Goal: Complete application form: Complete application form

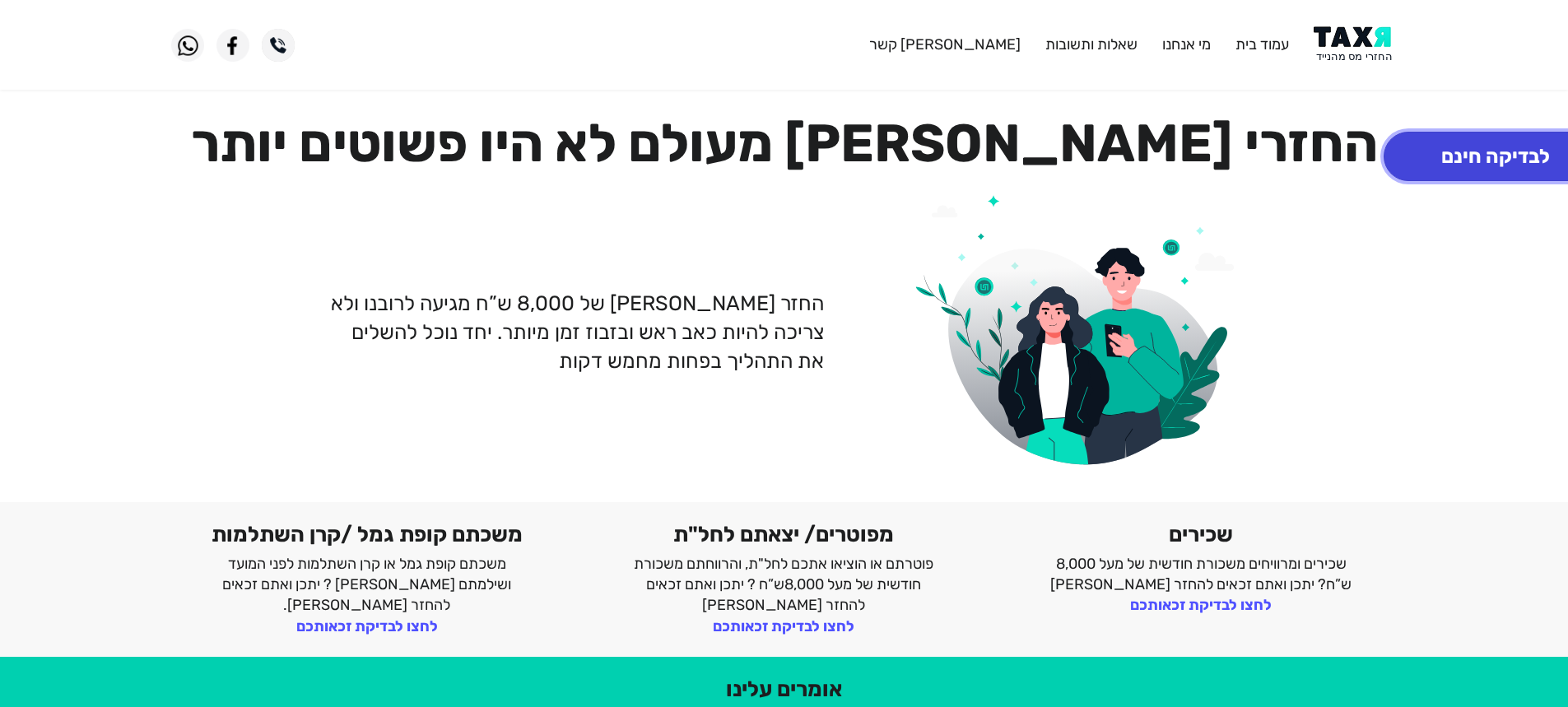
click at [1472, 153] on button "לבדיקה חינם" at bounding box center [1495, 156] width 223 height 49
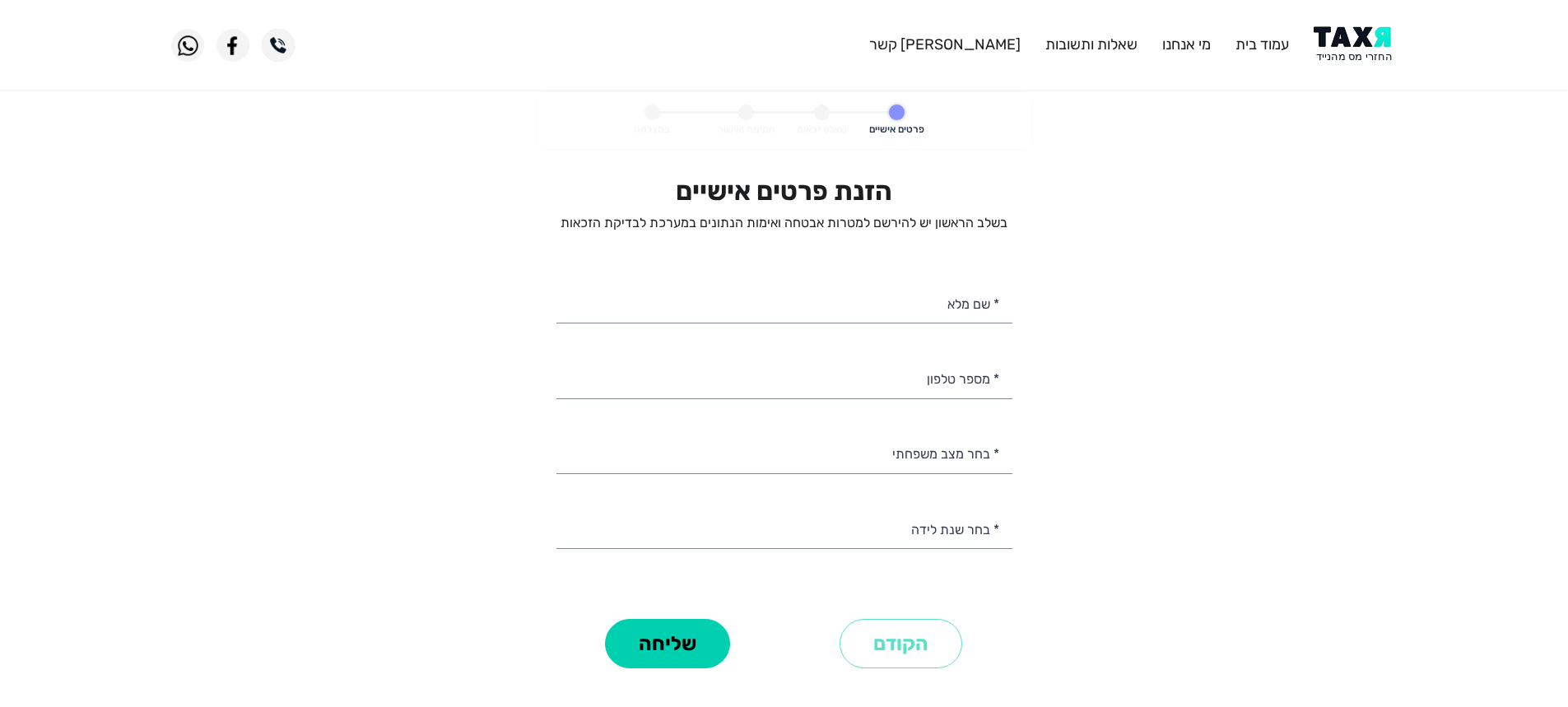
select select
click at [925, 309] on input "* שם מלא" at bounding box center [785, 302] width 456 height 42
type input "[PERSON_NAME]"
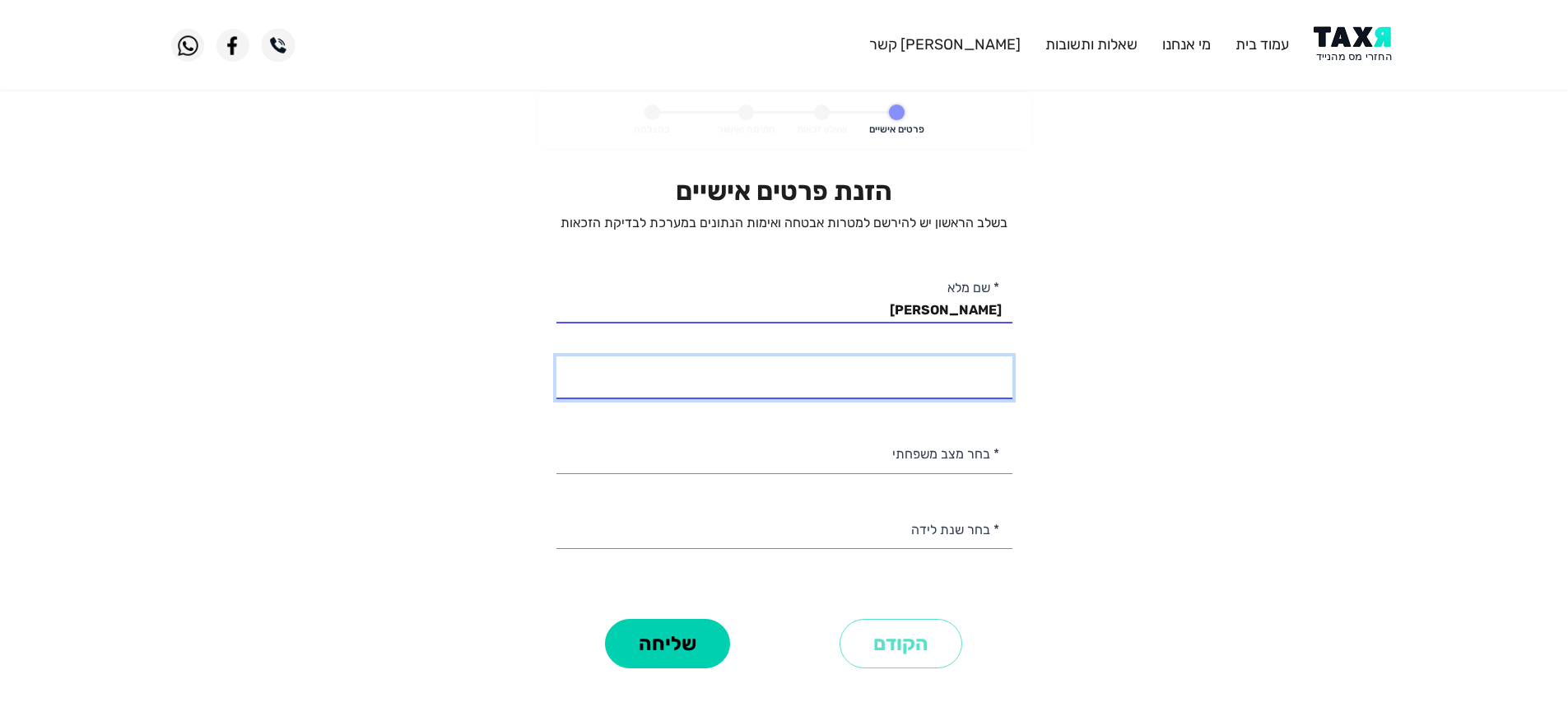
click at [936, 368] on input "* מספר טלפון" at bounding box center [785, 377] width 456 height 42
type input "052-4708025"
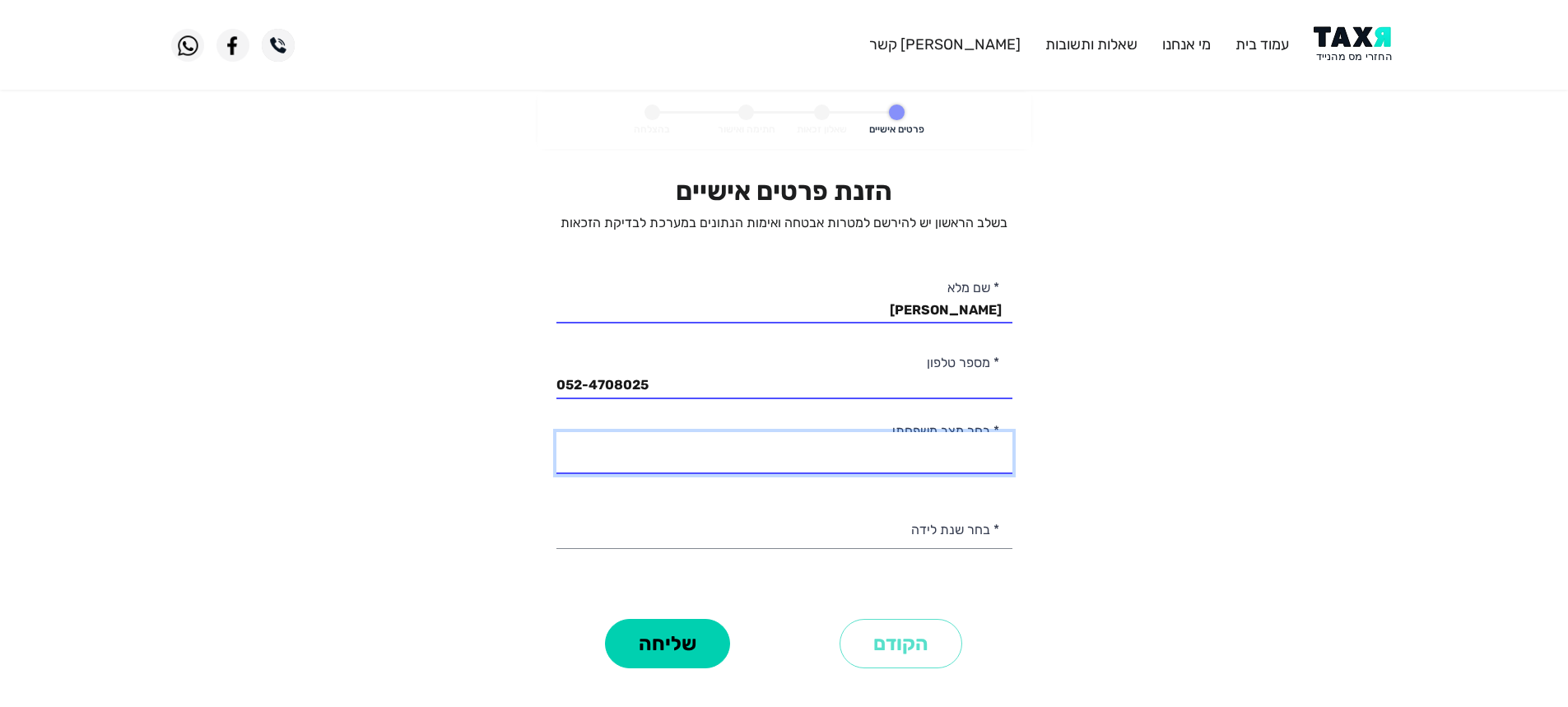
click at [917, 452] on select "רווק/ה נשוי/[PERSON_NAME]/ה אלמן/נה" at bounding box center [785, 452] width 456 height 42
select select "2: Married"
click at [557, 432] on select "רווק/ה נשוי/[PERSON_NAME]/ה אלמן/נה" at bounding box center [785, 452] width 456 height 42
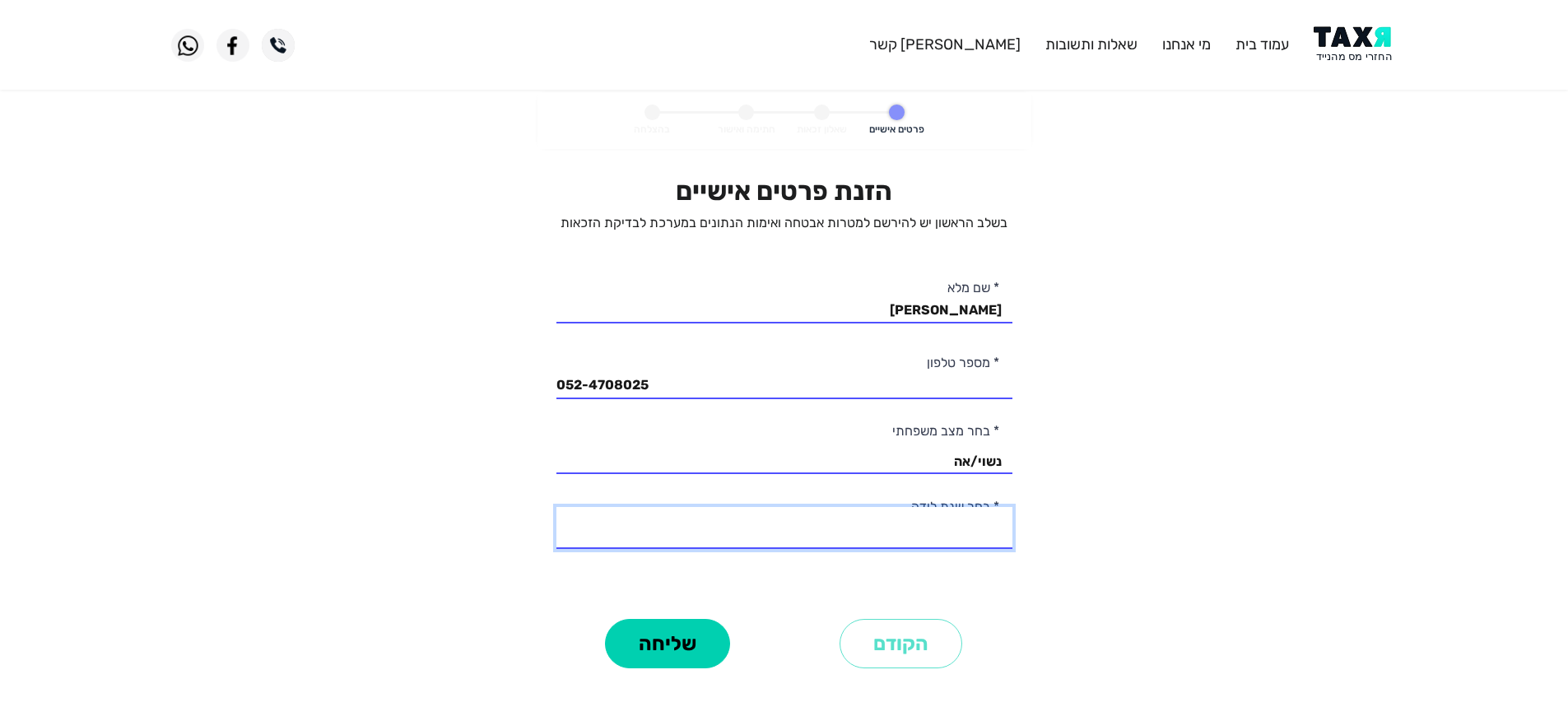
click at [928, 533] on select "2003 2002 2001 2000 1999 1998 1997 1996 1995 1994 1993 1992 1991 1990 1989 1988…" at bounding box center [785, 527] width 456 height 42
select select "37: 1967"
click at [557, 507] on select "2003 2002 2001 2000 1999 1998 1997 1996 1995 1994 1993 1992 1991 1990 1989 1988…" at bounding box center [785, 527] width 456 height 42
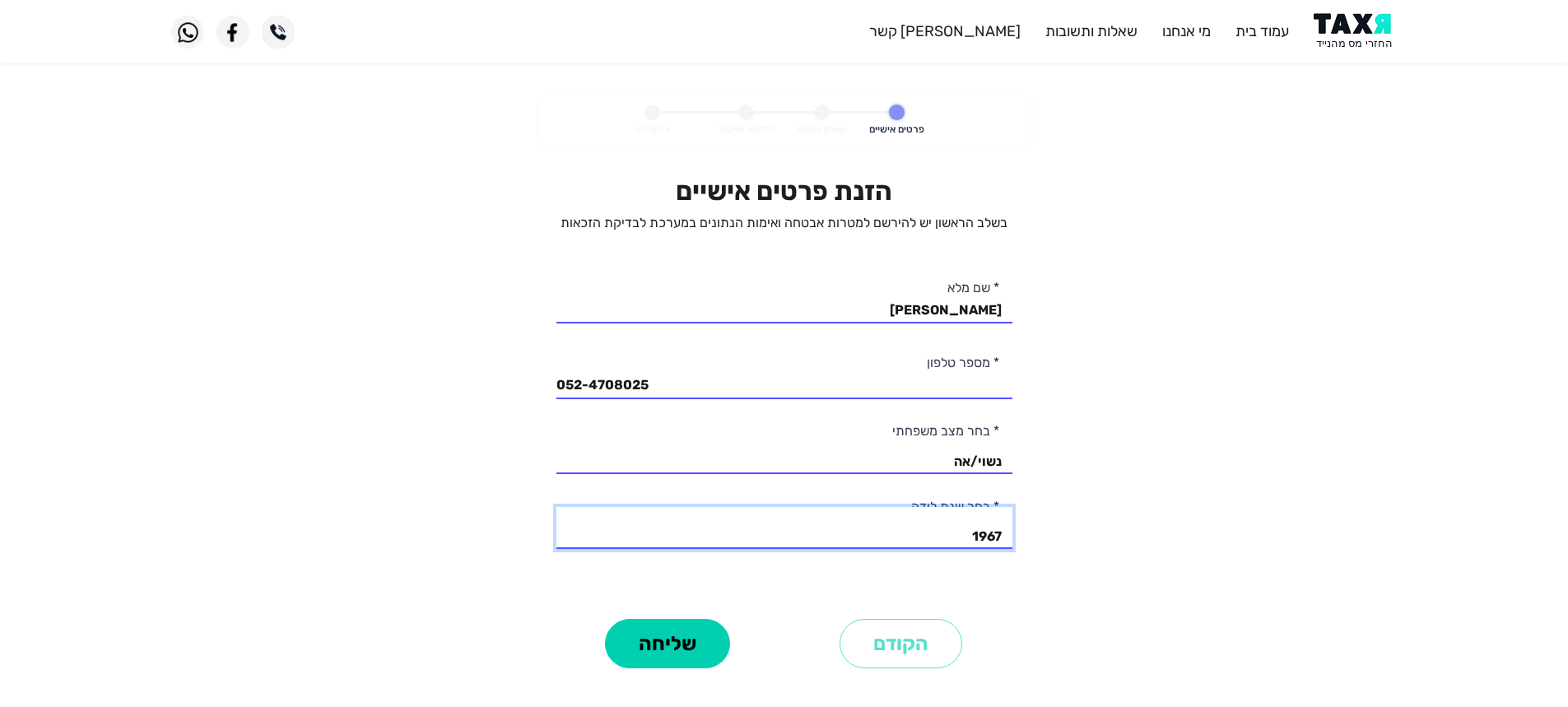
scroll to position [133, 0]
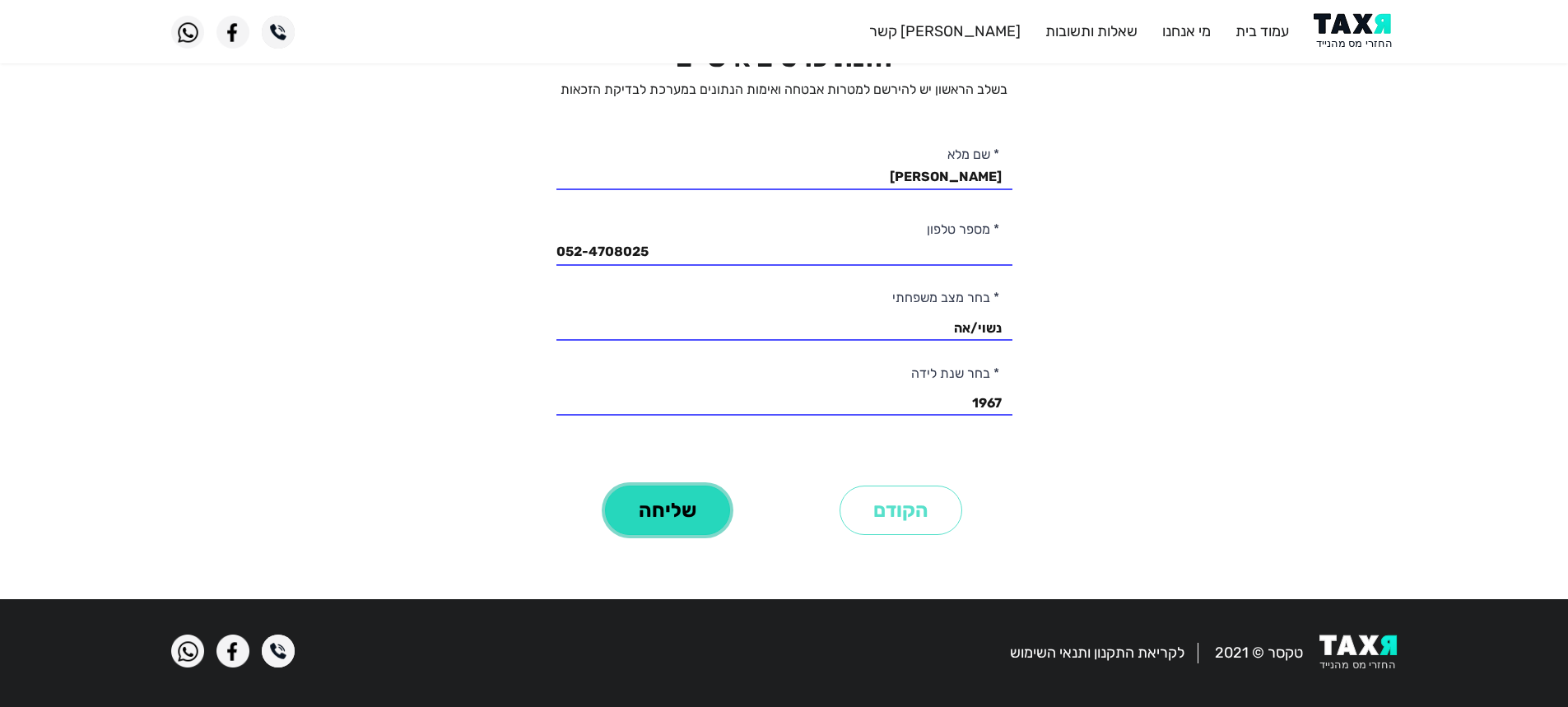
click at [675, 512] on button "שליחה" at bounding box center [667, 509] width 125 height 49
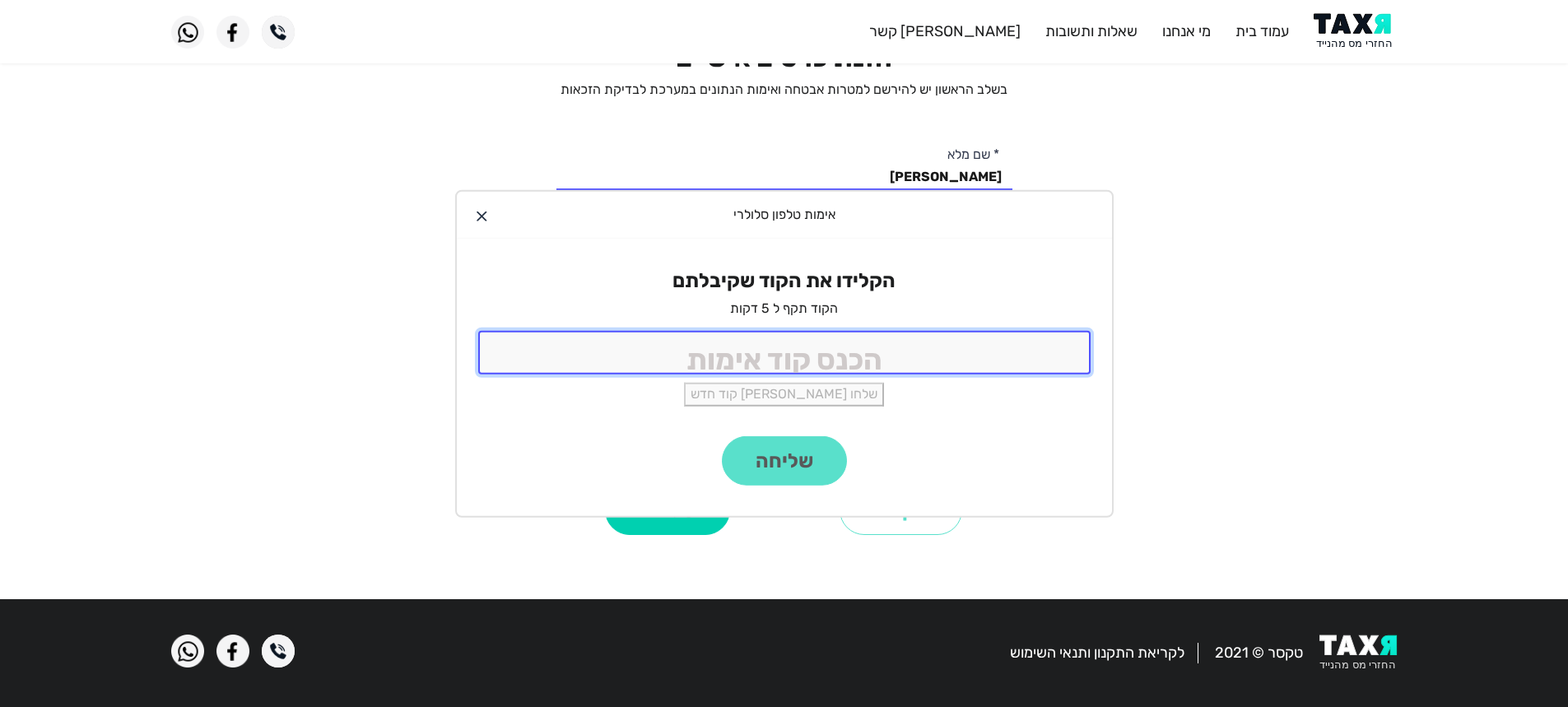
click at [871, 351] on input "tel" at bounding box center [784, 352] width 612 height 43
type input "5520"
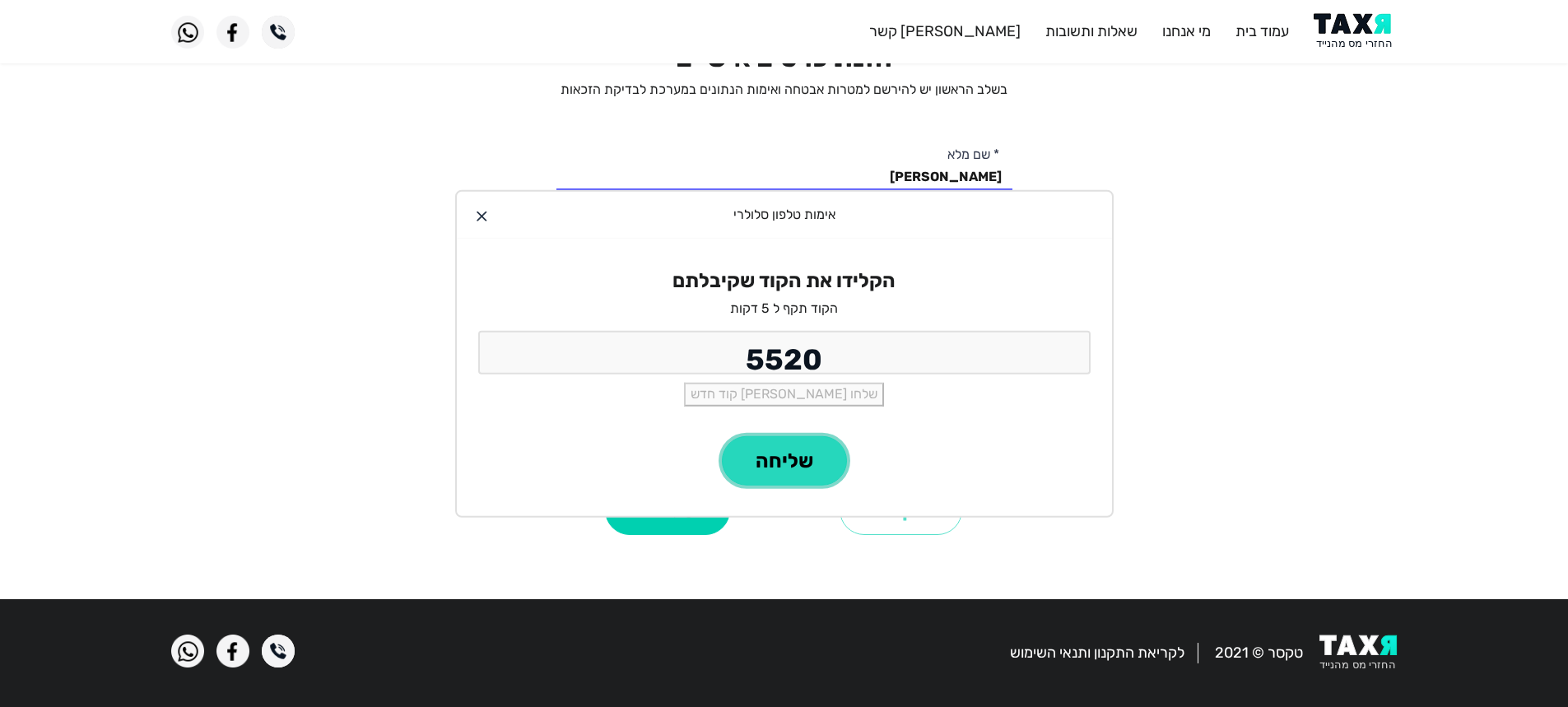
click at [775, 465] on button "שליחה" at bounding box center [784, 460] width 125 height 49
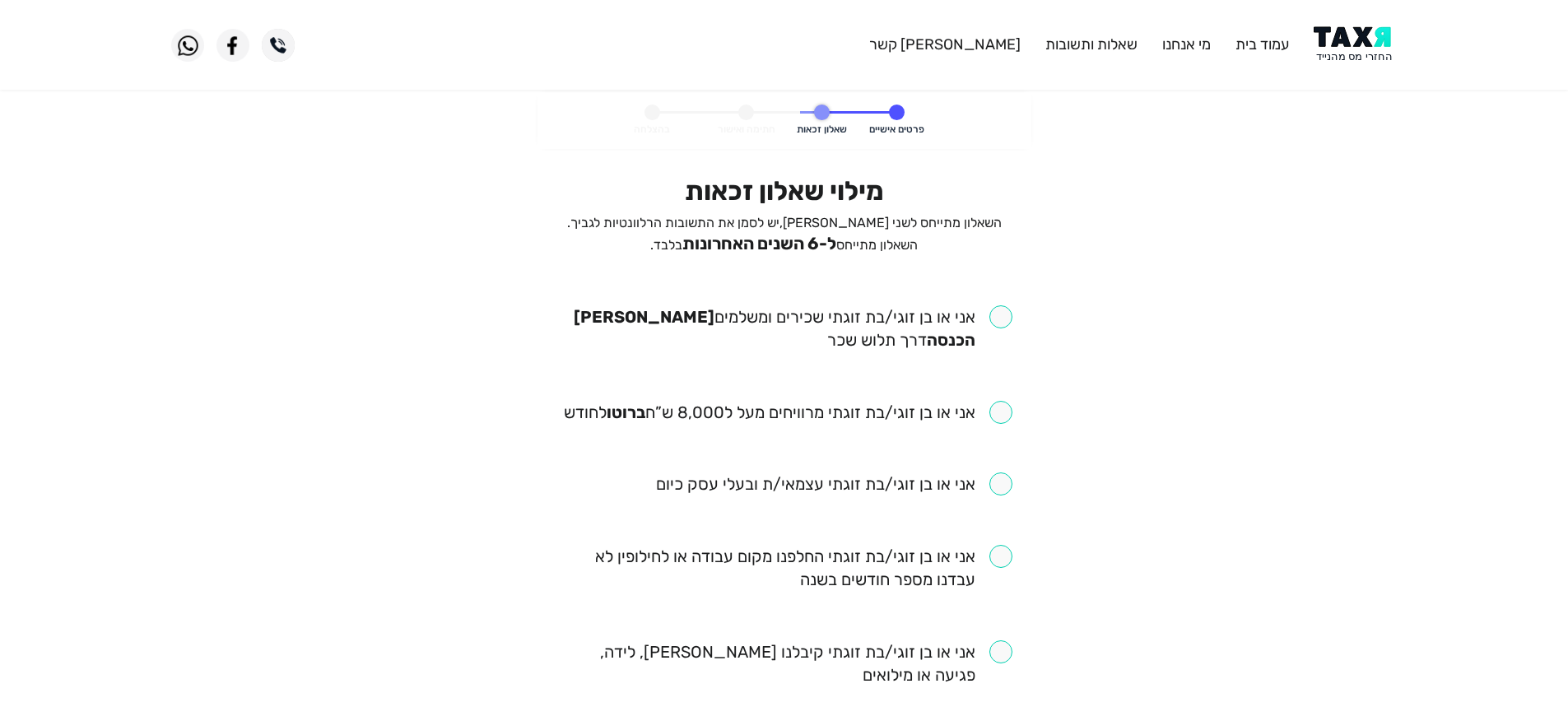
click at [995, 318] on input "checkbox" at bounding box center [785, 329] width 456 height 46
checkbox input "true"
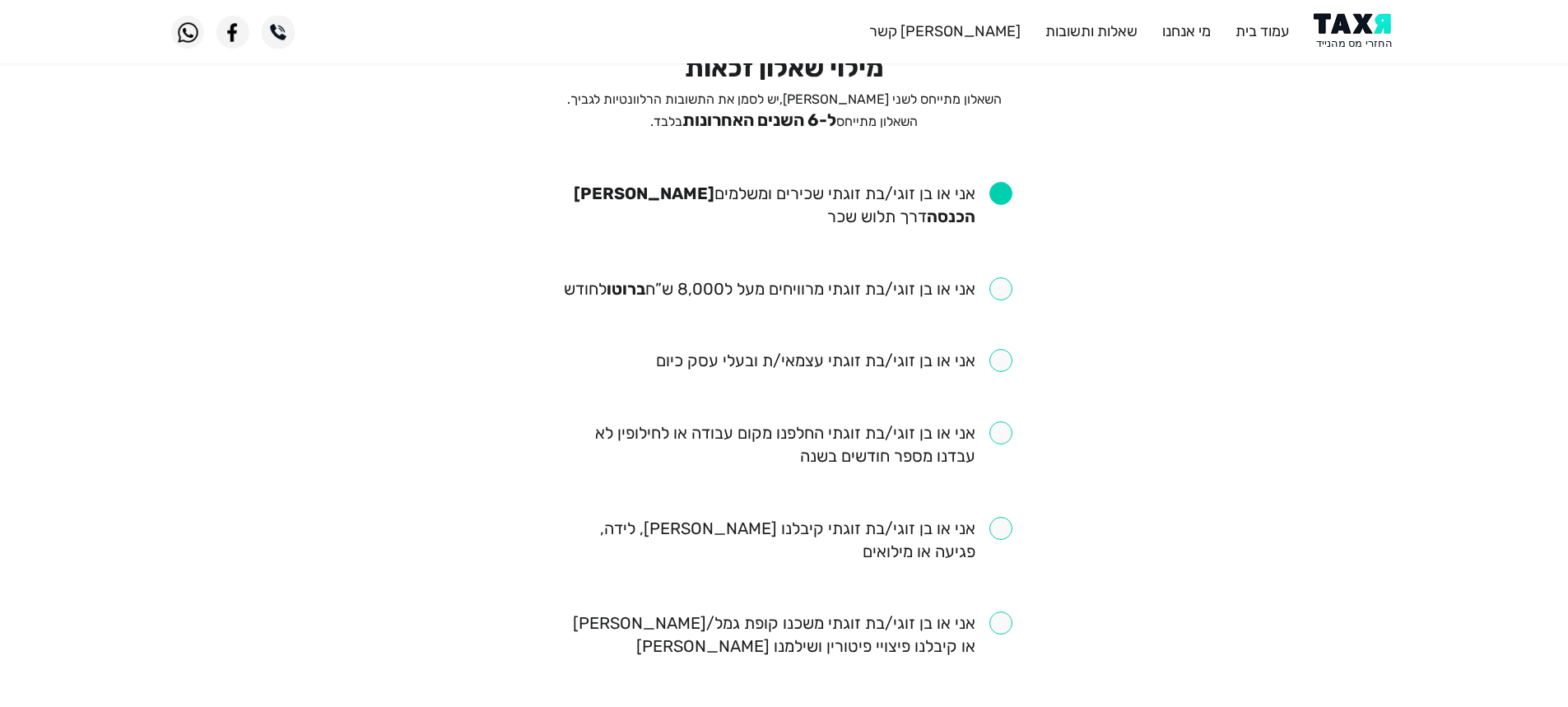
scroll to position [164, 0]
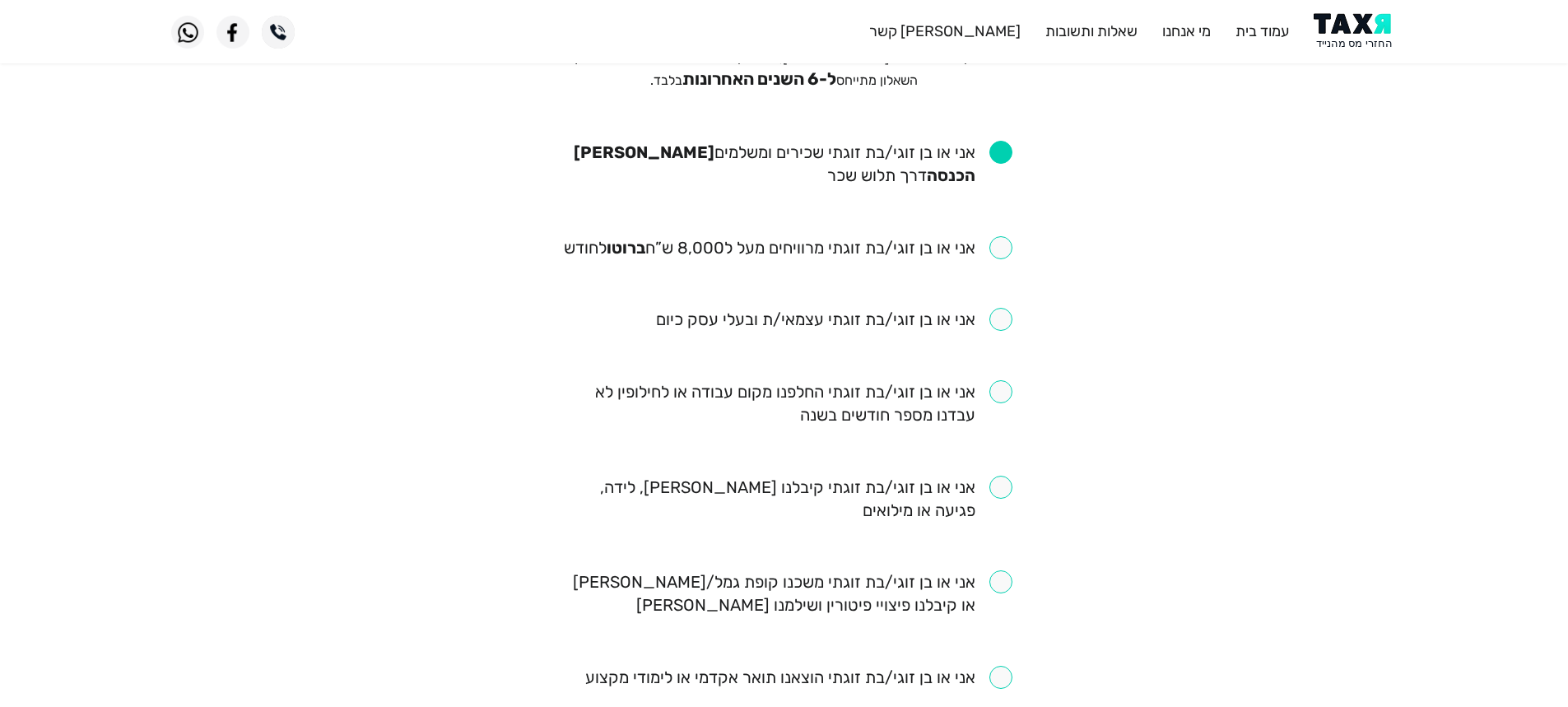
click at [1007, 247] on input "checkbox" at bounding box center [789, 247] width 449 height 23
checkbox input "true"
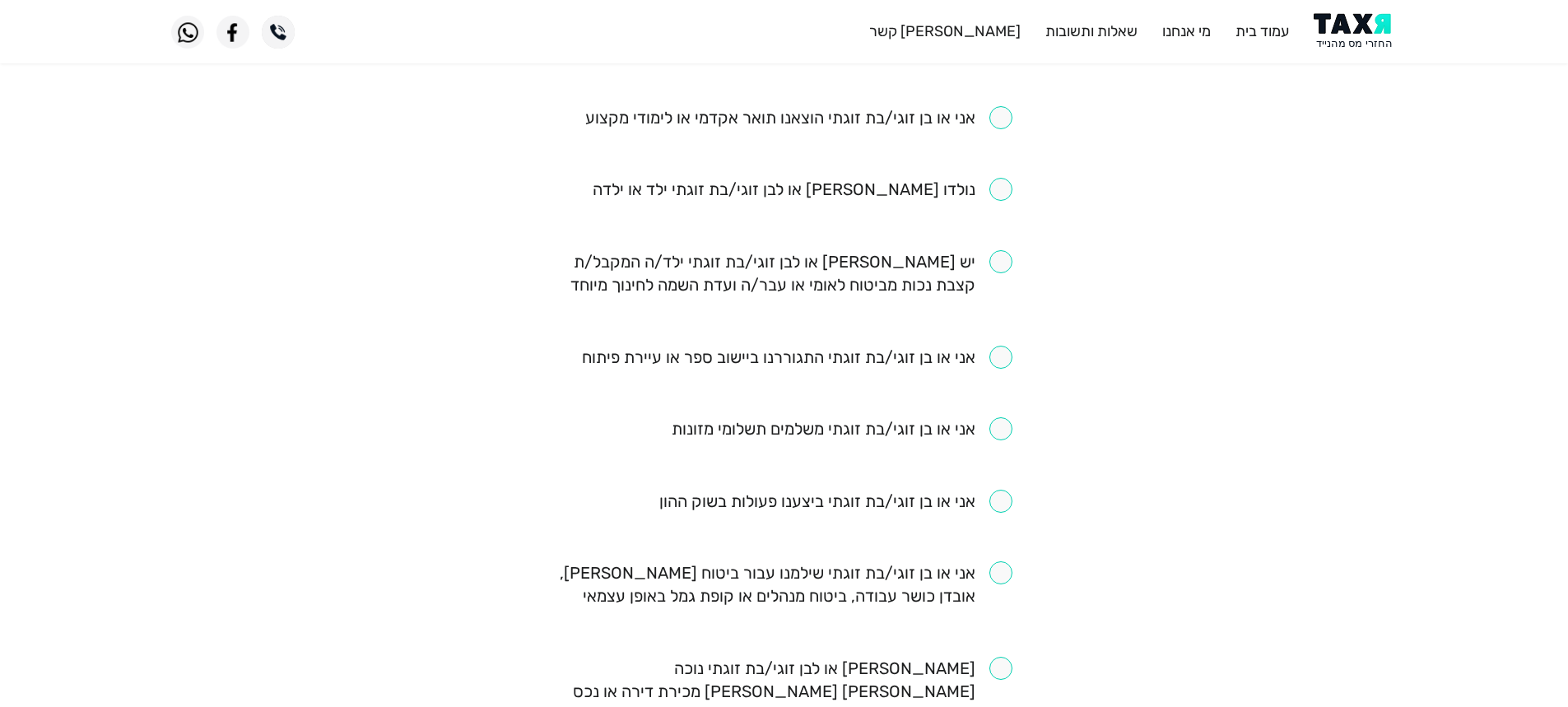
scroll to position [822, 0]
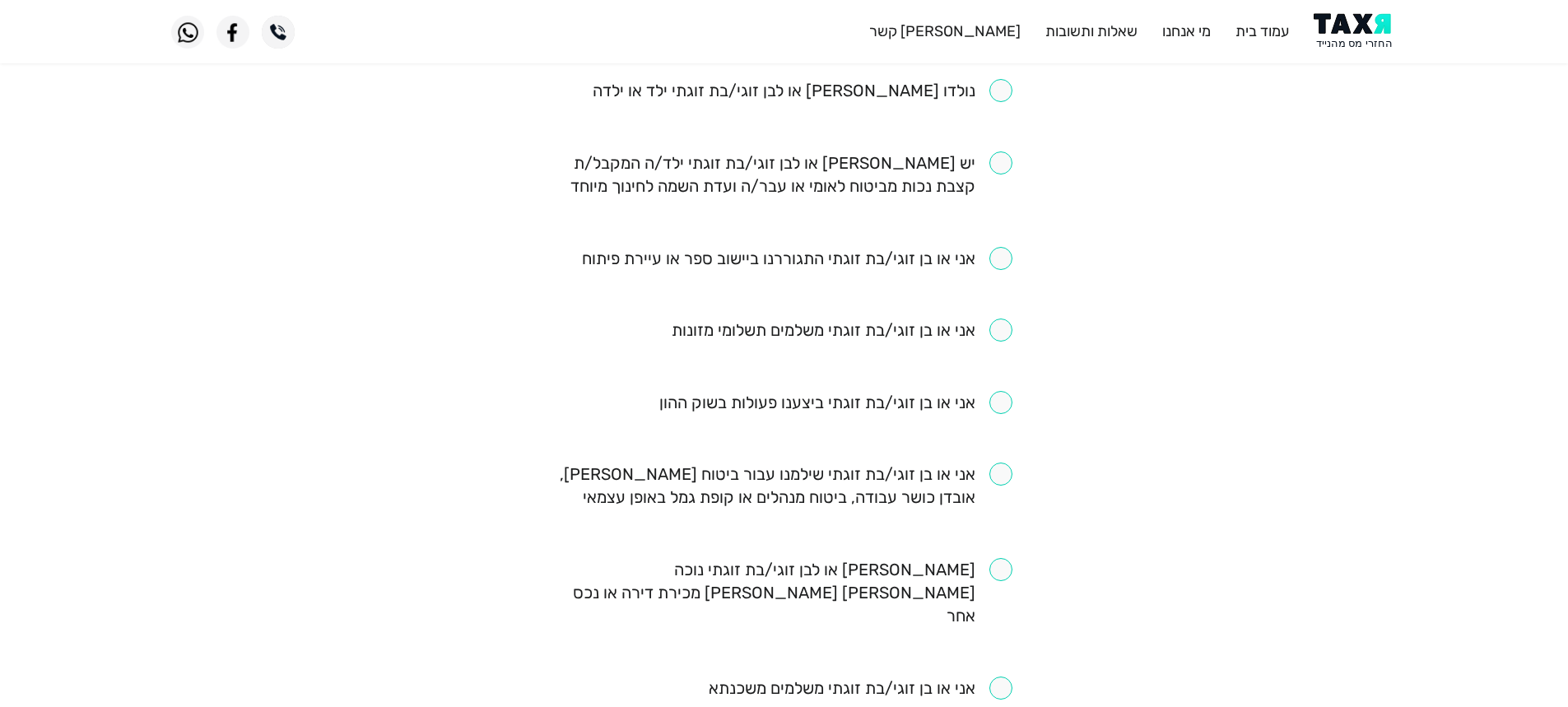
click at [1002, 171] on input "checkbox" at bounding box center [785, 174] width 456 height 46
checkbox input "true"
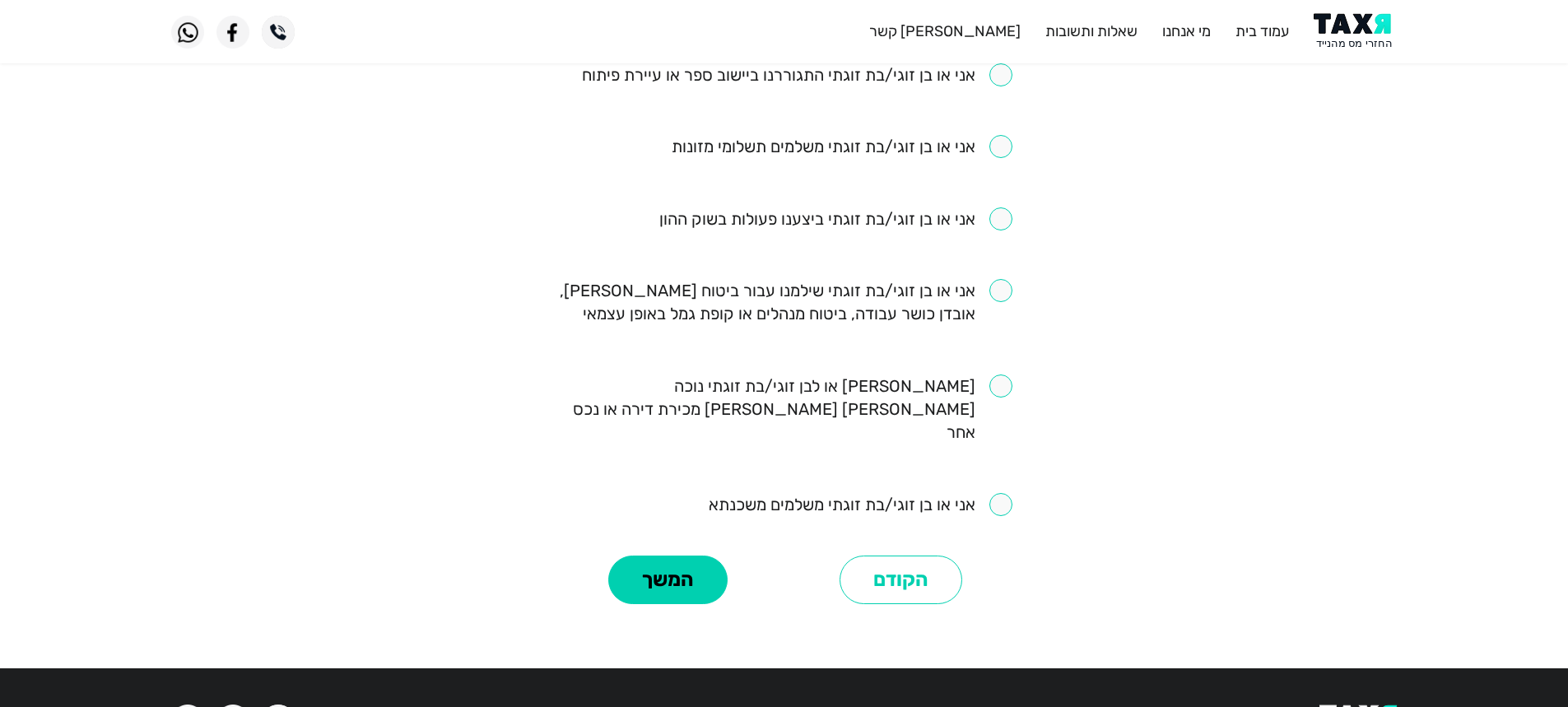
scroll to position [1052, 0]
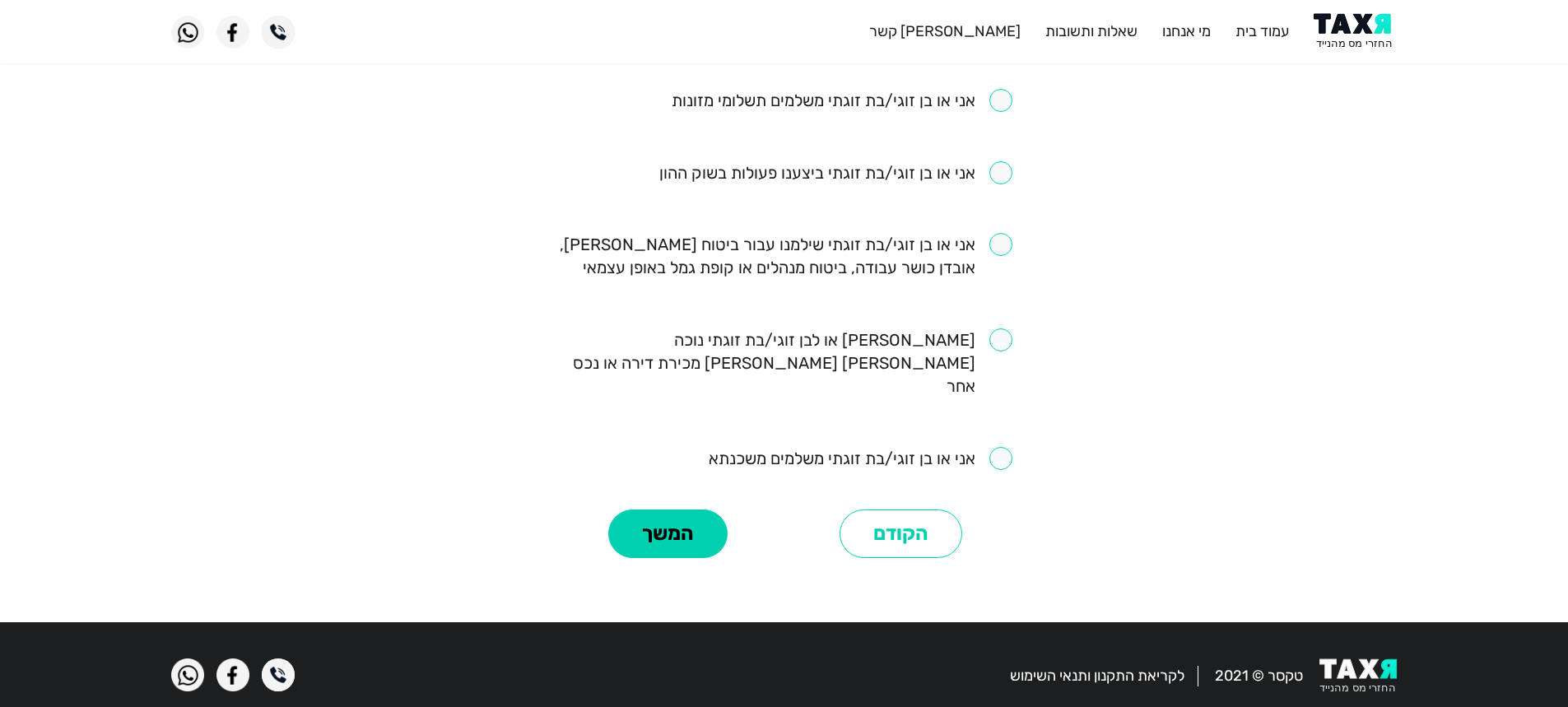
click at [1002, 447] on input "checkbox" at bounding box center [860, 458] width 304 height 23
checkbox input "true"
click at [698, 509] on button "המשך" at bounding box center [668, 533] width 119 height 49
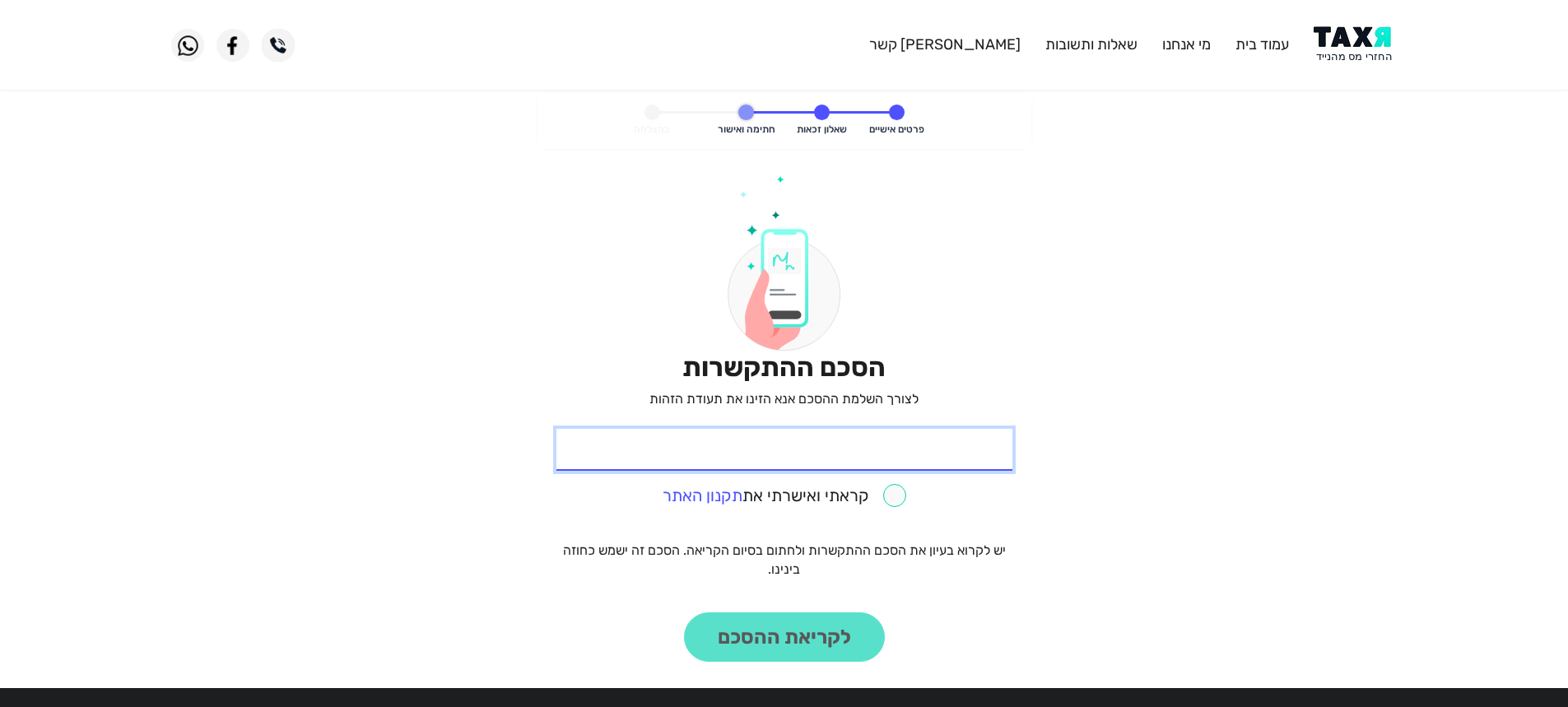
click at [851, 460] on input "* תעודת זהות" at bounding box center [785, 449] width 456 height 42
type input "022749683"
click at [702, 497] on link "תקנון האתר" at bounding box center [703, 495] width 79 height 19
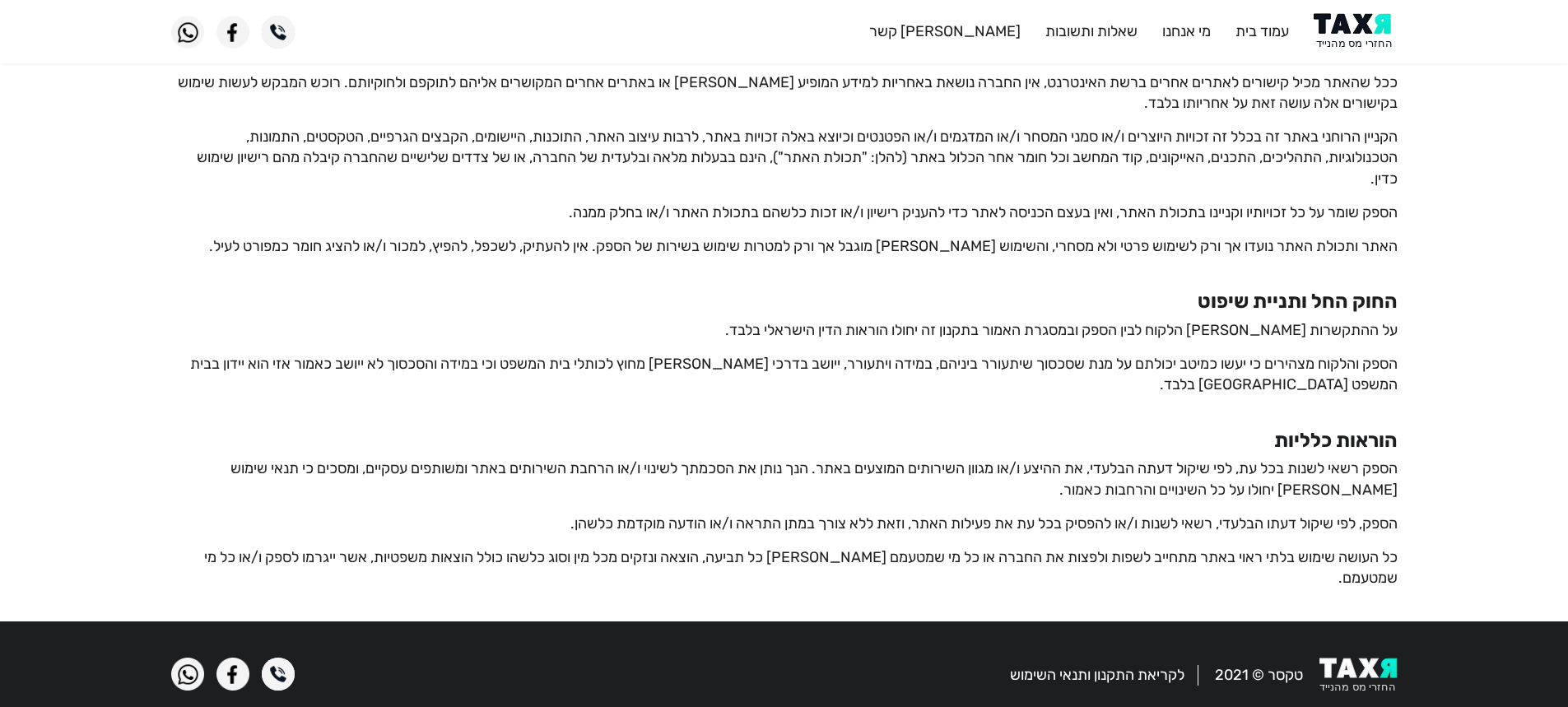
scroll to position [2969, 0]
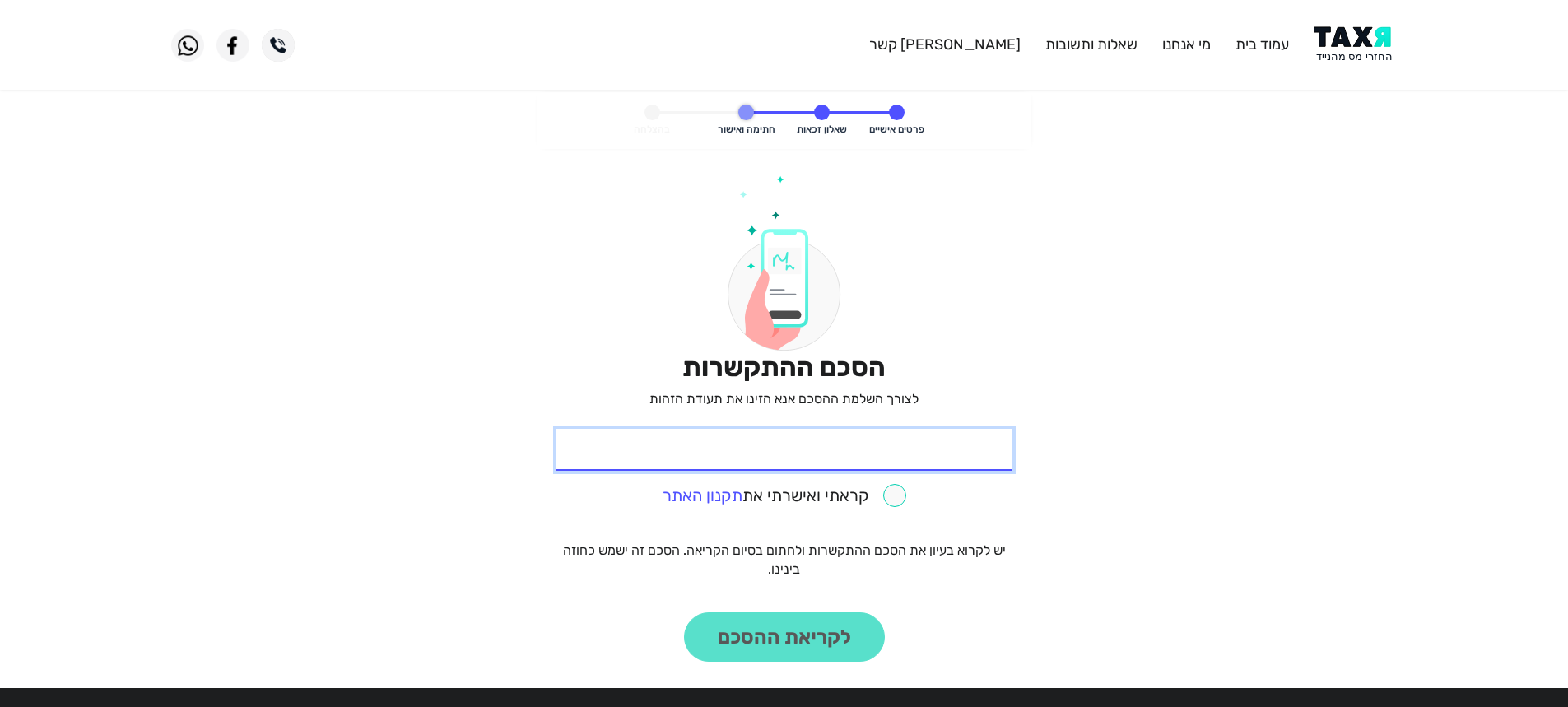
click at [914, 456] on input "* תעודת זהות" at bounding box center [785, 449] width 456 height 42
type input "022749683"
click at [894, 498] on input "checkbox" at bounding box center [785, 495] width 244 height 23
checkbox input "true"
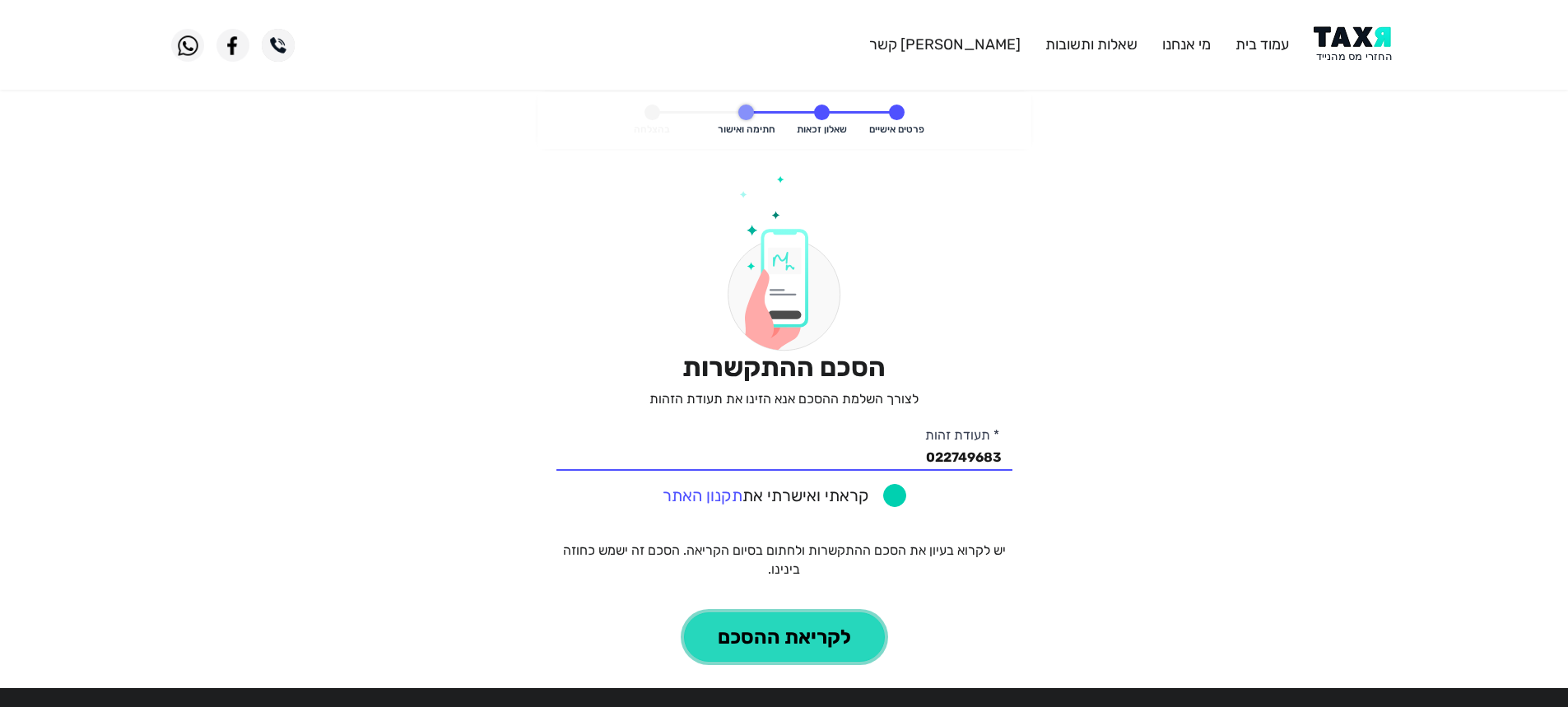
click at [814, 640] on button "לקריאת ההסכם" at bounding box center [784, 636] width 200 height 49
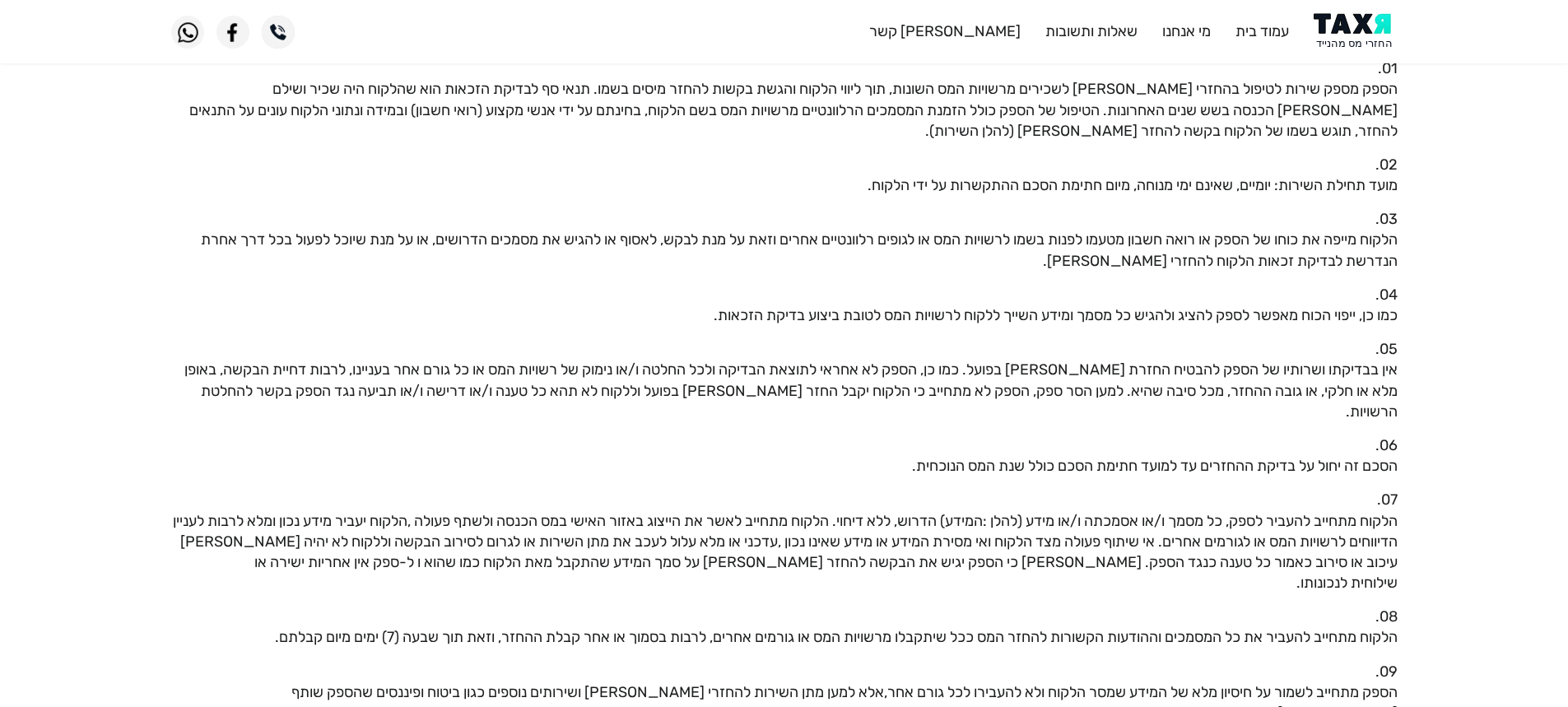
scroll to position [330, 0]
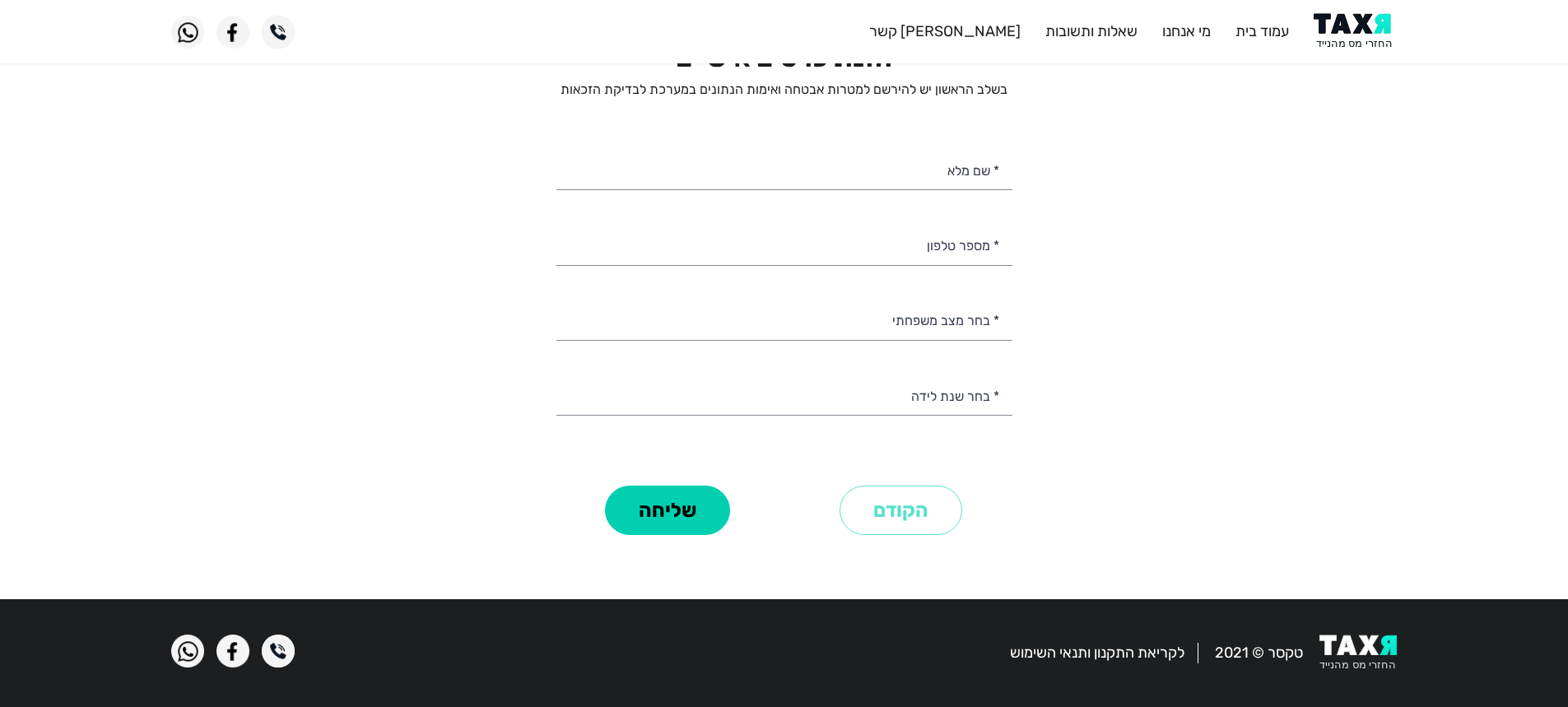
select select
